Goal: Task Accomplishment & Management: Use online tool/utility

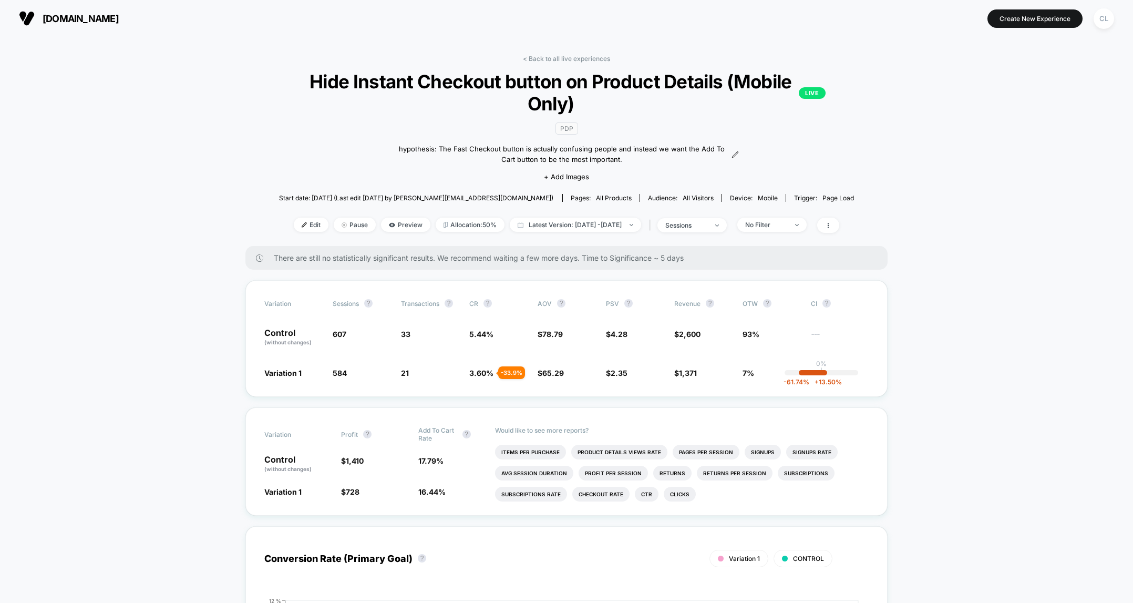
scroll to position [66, 0]
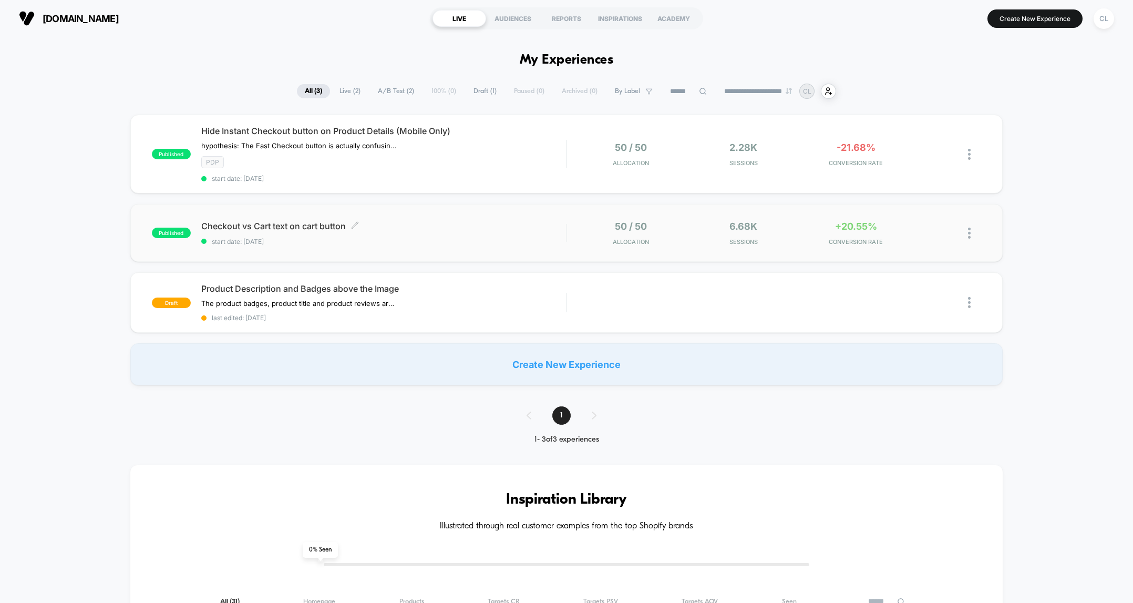
click at [290, 229] on span "Checkout vs Cart text on cart button Click to edit experience details" at bounding box center [383, 226] width 365 height 11
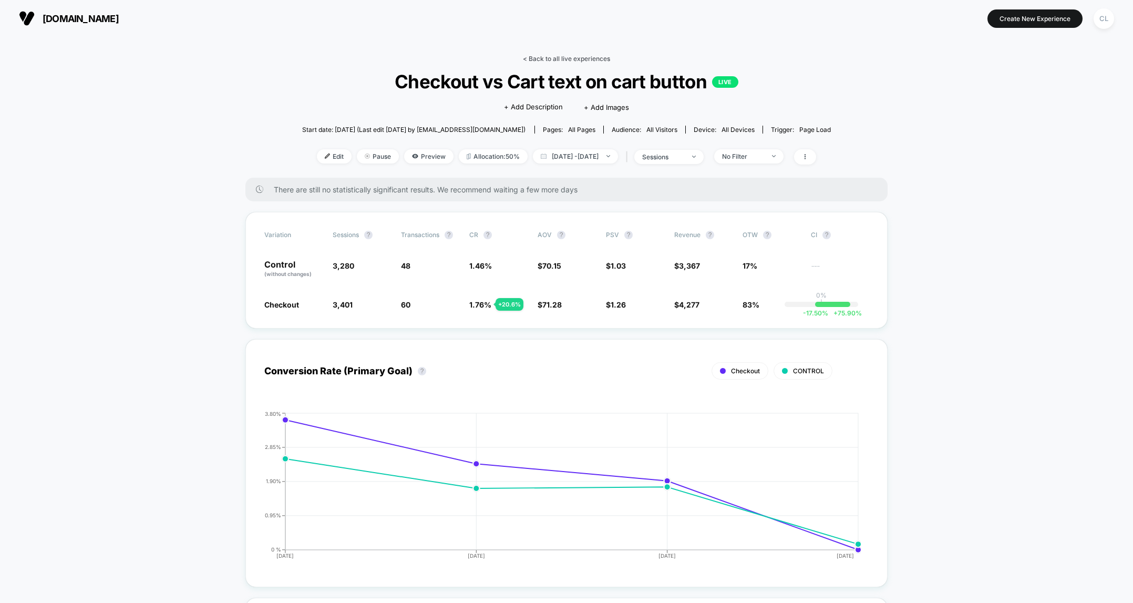
click at [539, 58] on link "< Back to all live experiences" at bounding box center [566, 59] width 87 height 8
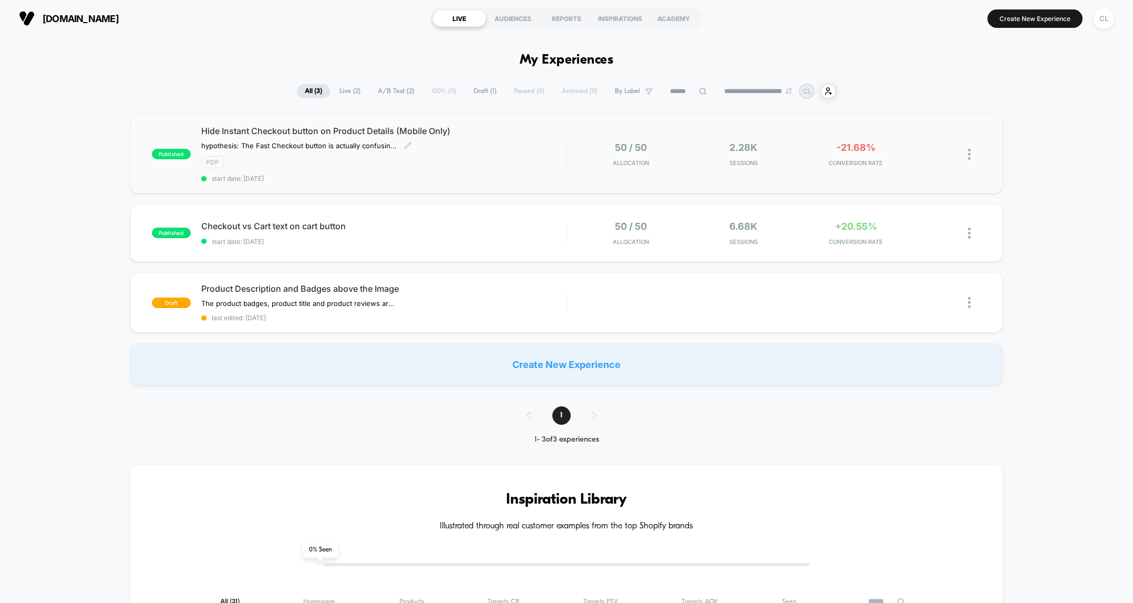
click at [300, 155] on div "Hide Instant Checkout button on Product Details (Mobile Only) hypothesis: The F…" at bounding box center [383, 154] width 365 height 57
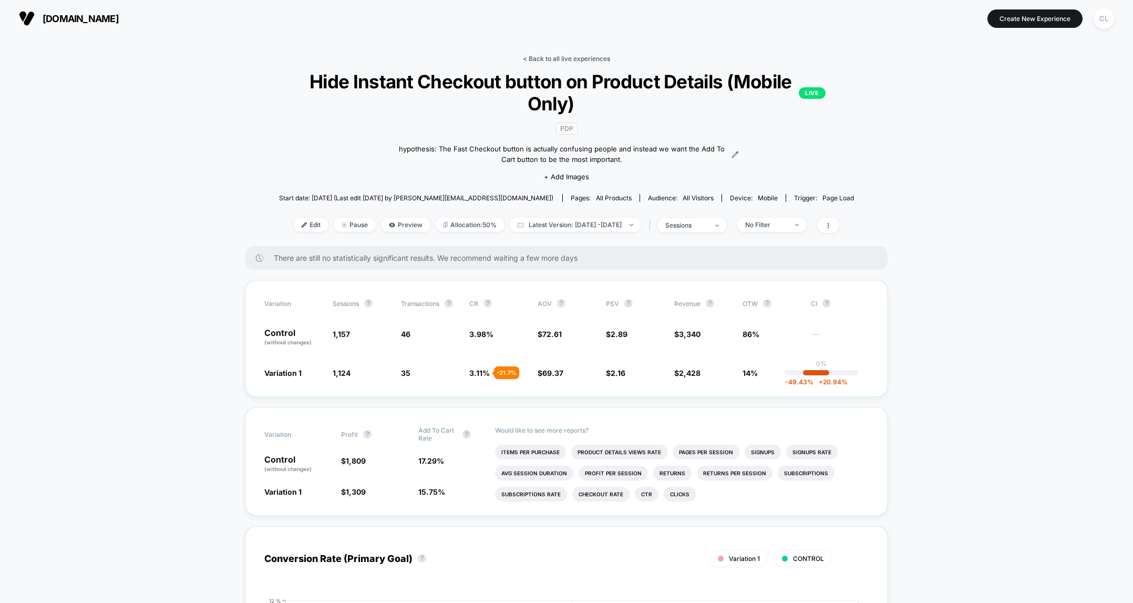
click at [529, 59] on link "< Back to all live experiences" at bounding box center [566, 59] width 87 height 8
